Goal: Browse casually

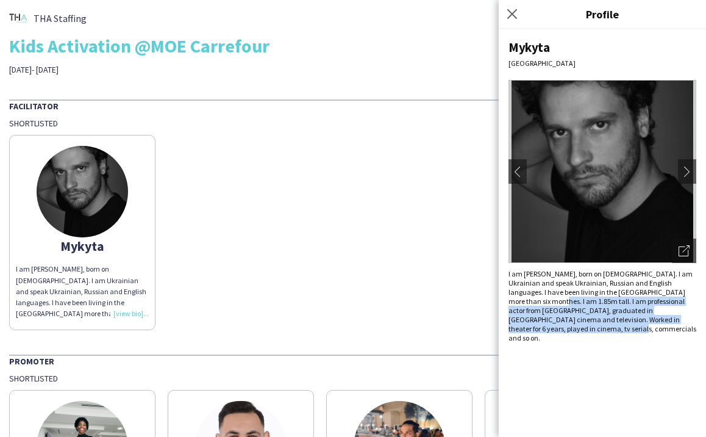
scroll to position [7, 0]
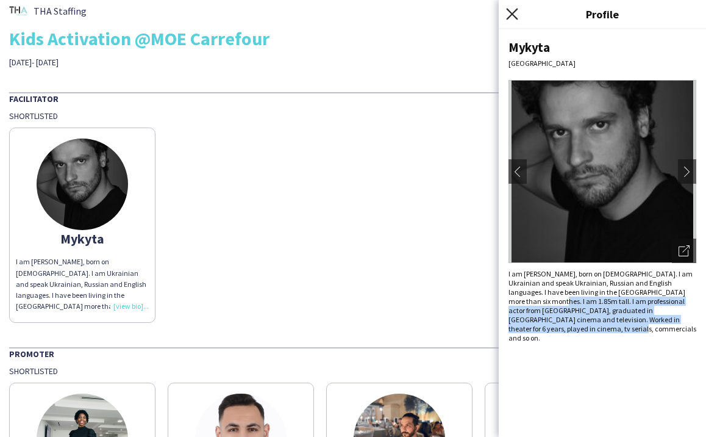
click at [510, 11] on icon at bounding box center [512, 14] width 12 height 12
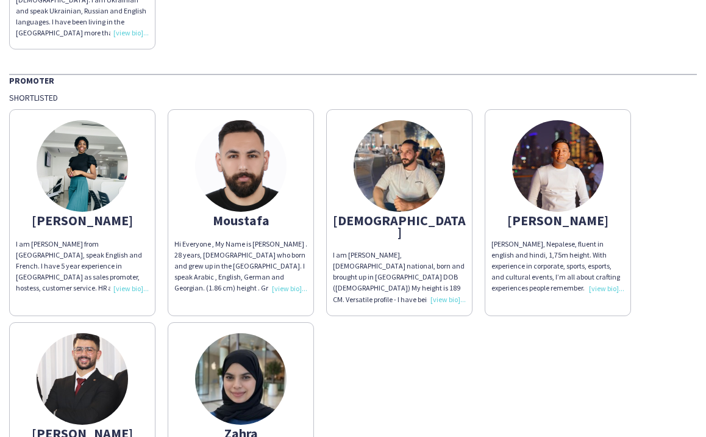
scroll to position [316, 0]
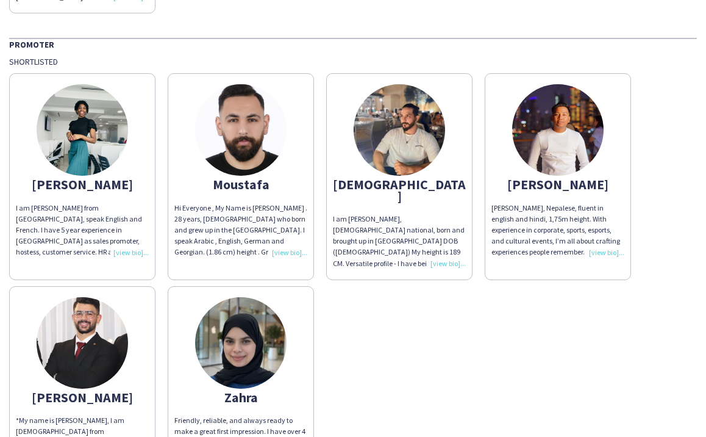
click at [238, 120] on img at bounding box center [240, 129] width 91 height 91
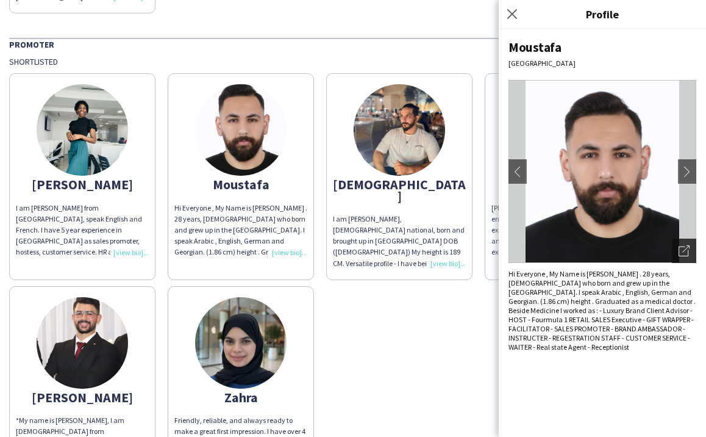
click at [689, 247] on icon at bounding box center [685, 248] width 7 height 7
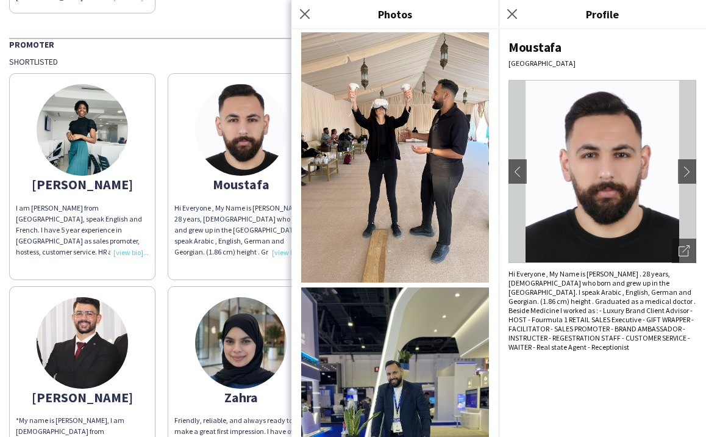
scroll to position [2356, 0]
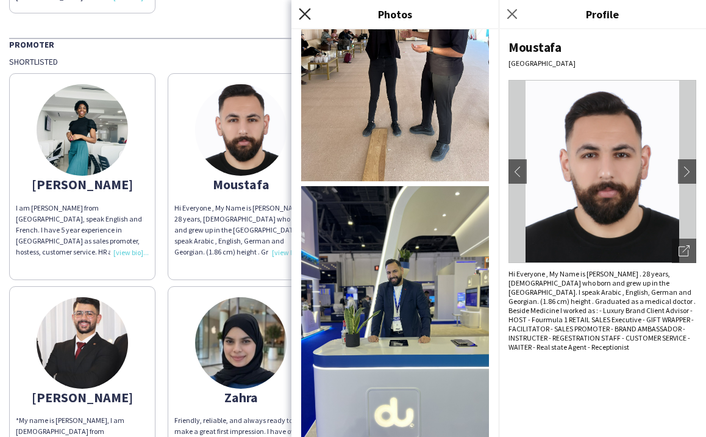
click at [303, 12] on icon at bounding box center [305, 14] width 12 height 12
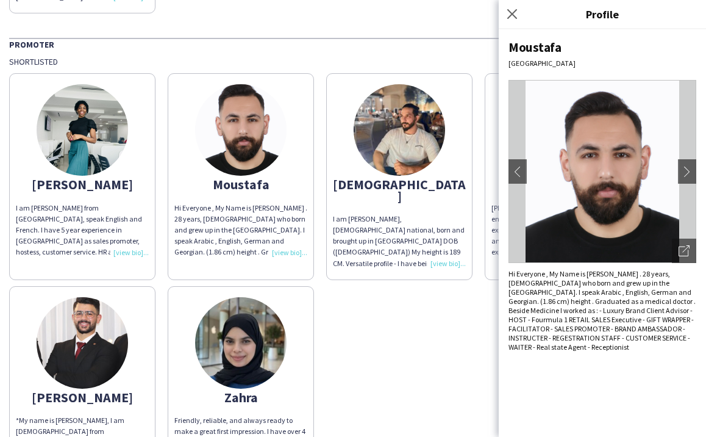
click at [93, 120] on img at bounding box center [82, 129] width 91 height 91
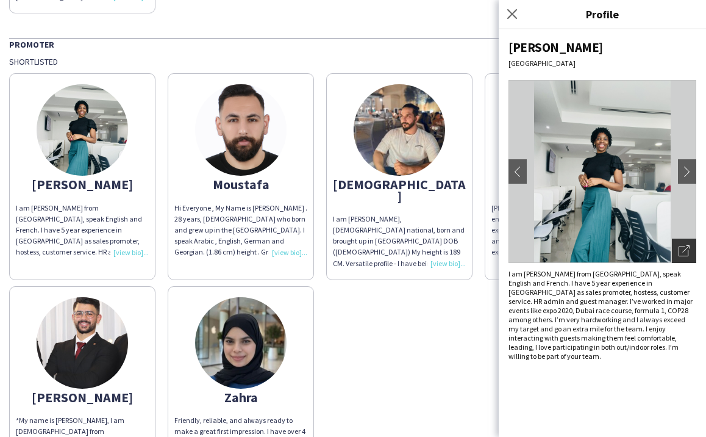
click at [689, 248] on icon "Open photos pop-in" at bounding box center [684, 250] width 11 height 11
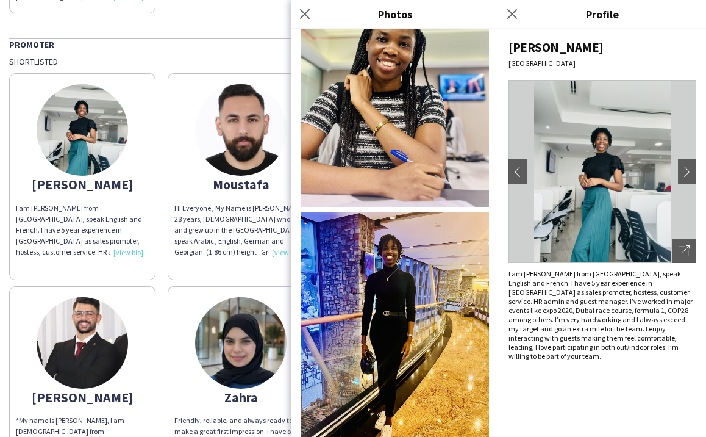
scroll to position [756, 0]
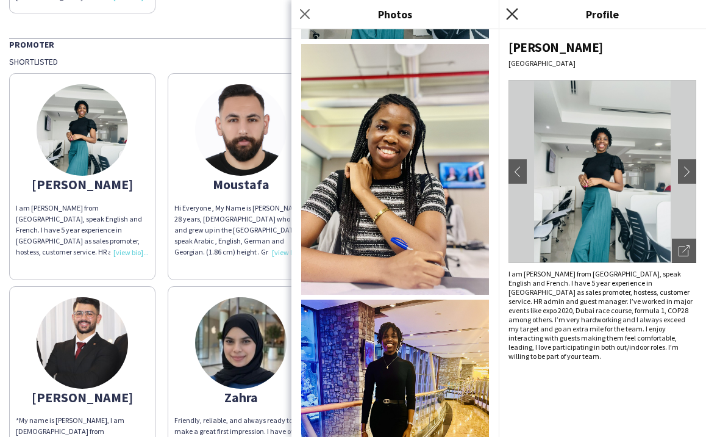
click at [512, 13] on icon at bounding box center [512, 14] width 12 height 12
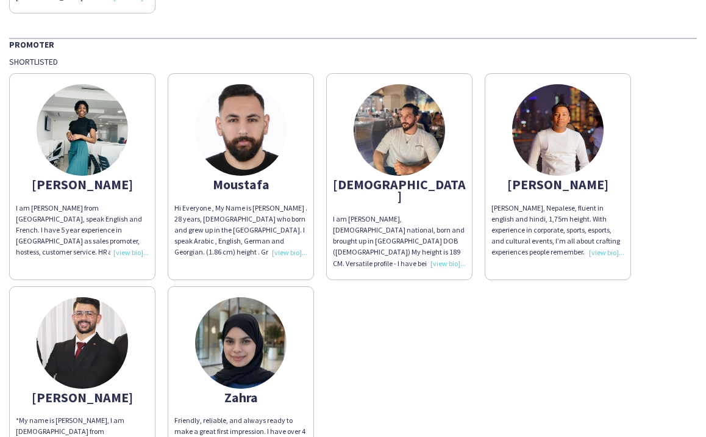
click at [74, 126] on img at bounding box center [82, 129] width 91 height 91
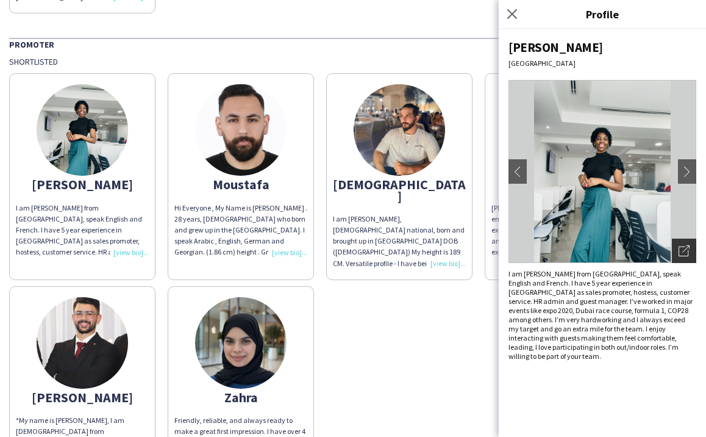
click at [688, 250] on icon at bounding box center [684, 251] width 10 height 10
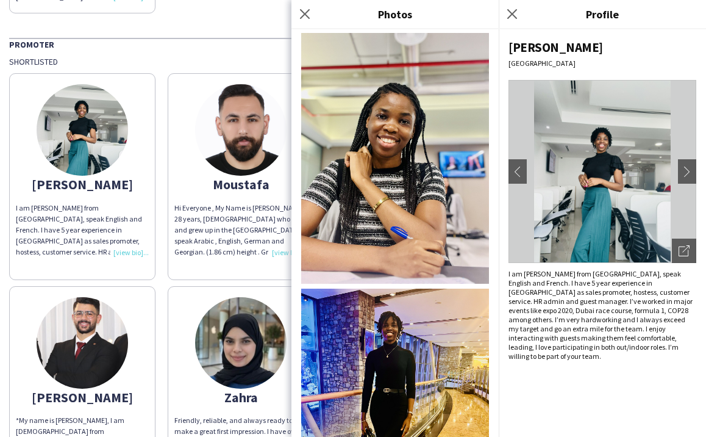
scroll to position [764, 0]
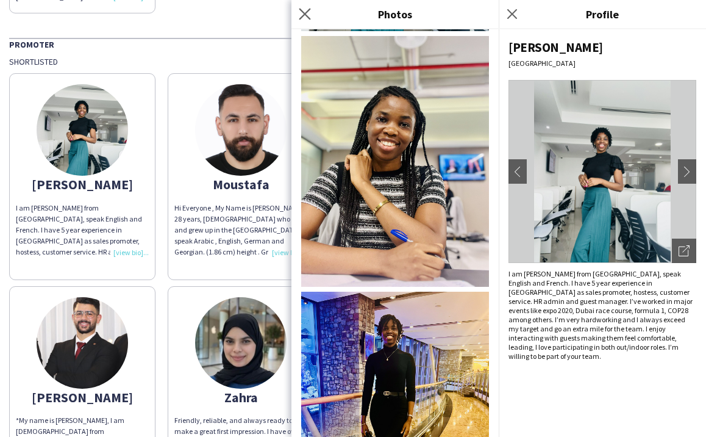
click at [311, 9] on app-icon "Close pop-in" at bounding box center [305, 14] width 18 height 18
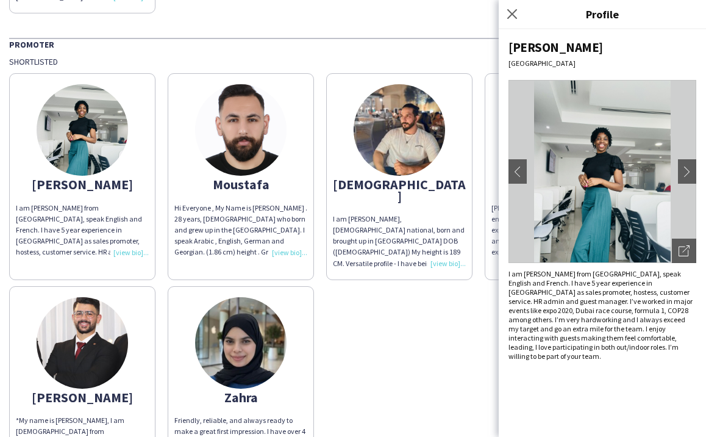
click at [246, 132] on img at bounding box center [240, 129] width 91 height 91
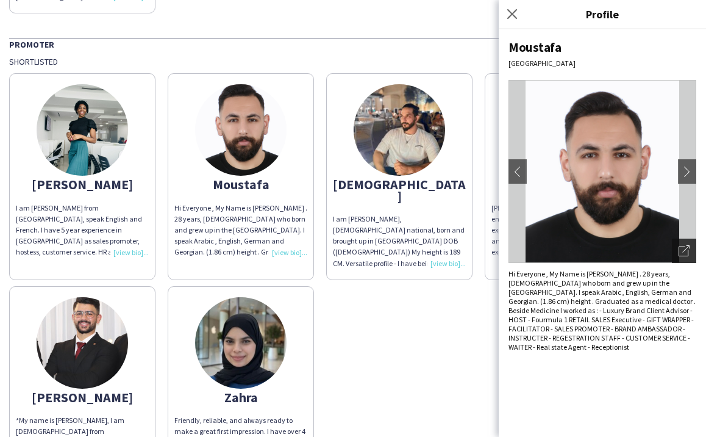
click at [684, 249] on icon "Open photos pop-in" at bounding box center [684, 250] width 11 height 11
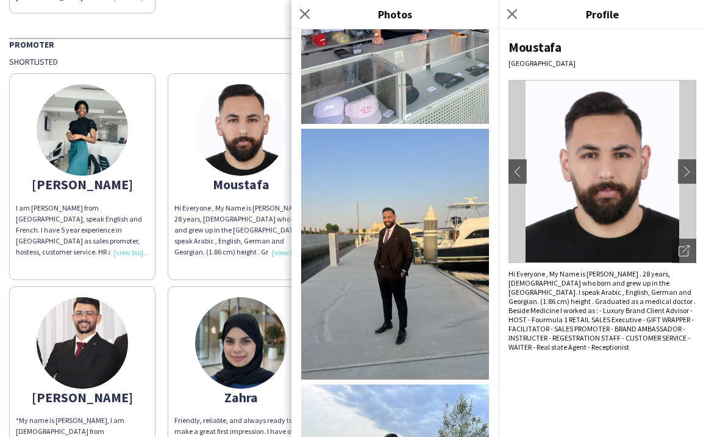
scroll to position [65, 0]
